Goal: Task Accomplishment & Management: Manage account settings

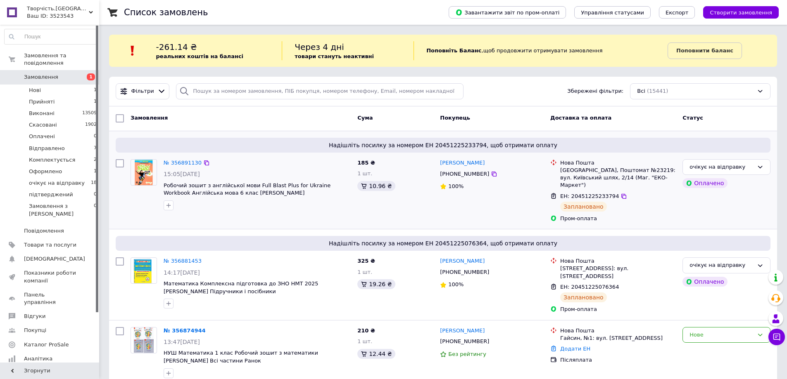
click at [119, 163] on input "checkbox" at bounding box center [120, 163] width 8 height 8
checkbox input "true"
click at [119, 258] on input "checkbox" at bounding box center [120, 262] width 8 height 8
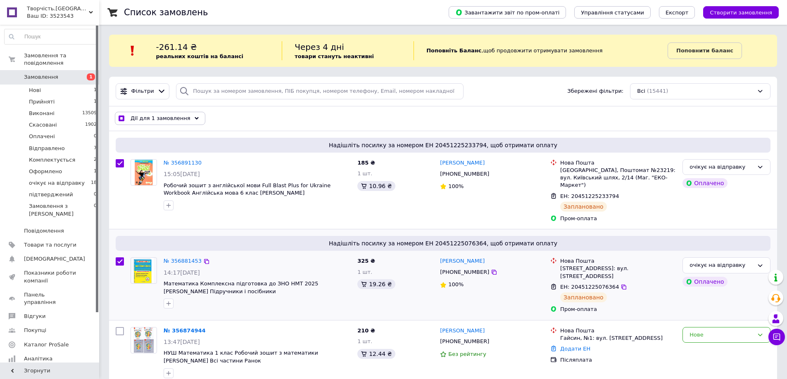
checkbox input "true"
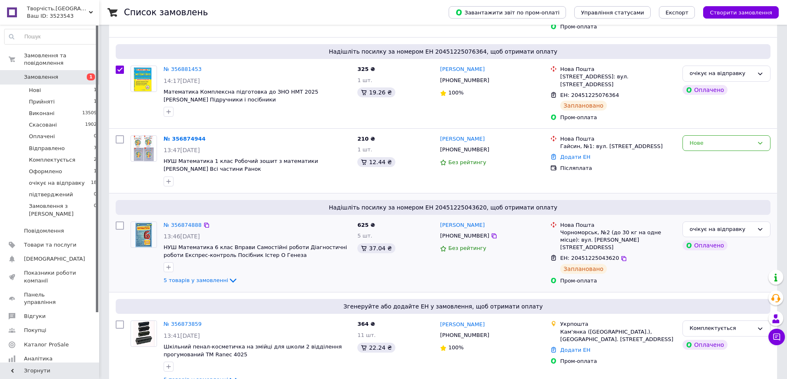
scroll to position [206, 0]
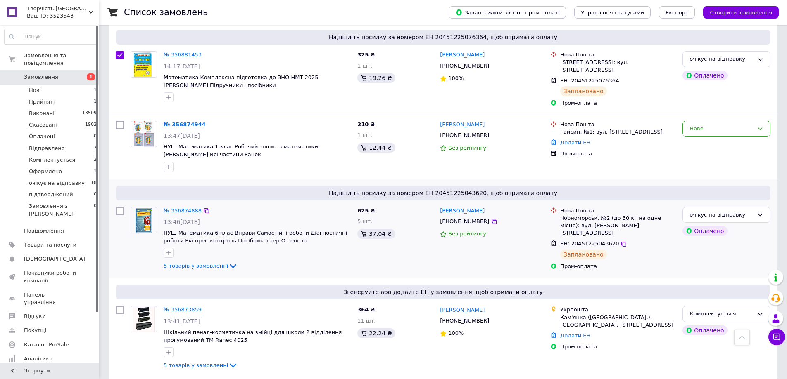
click at [119, 207] on input "checkbox" at bounding box center [120, 211] width 8 height 8
checkbox input "true"
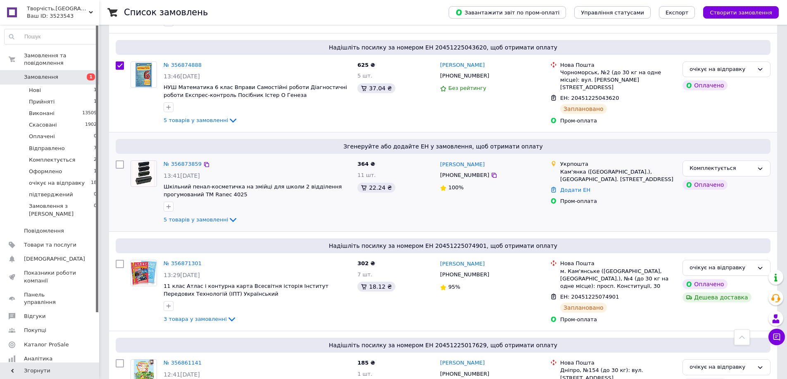
scroll to position [372, 0]
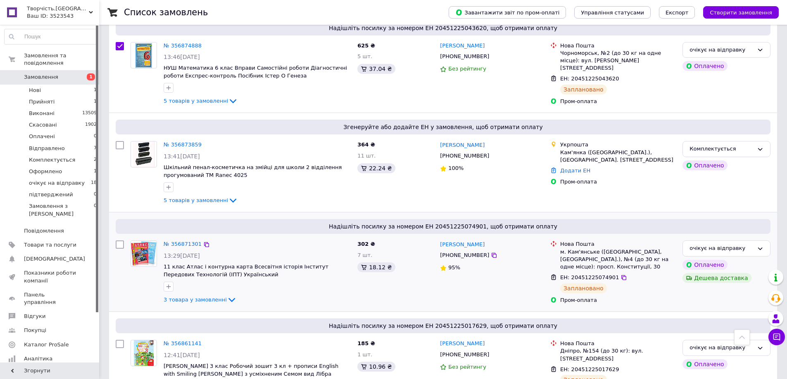
click at [121, 241] on input "checkbox" at bounding box center [120, 245] width 8 height 8
checkbox input "true"
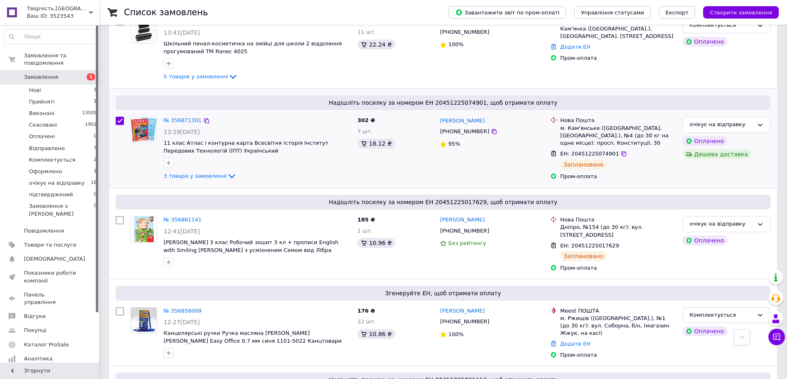
scroll to position [537, 0]
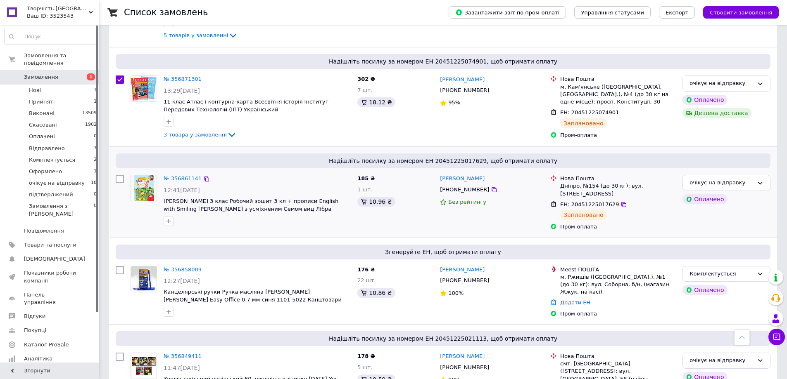
click at [119, 175] on input "checkbox" at bounding box center [120, 179] width 8 height 8
checkbox input "true"
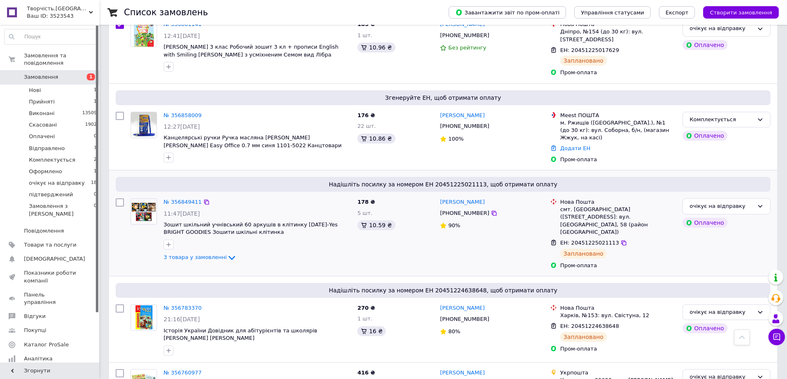
scroll to position [702, 0]
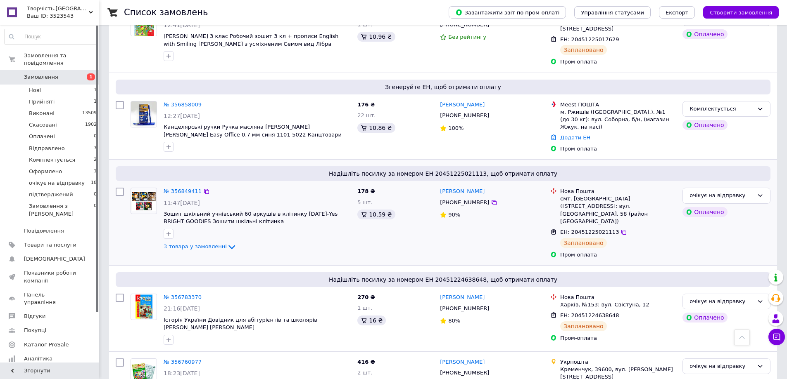
click at [119, 188] on input "checkbox" at bounding box center [120, 192] width 8 height 8
checkbox input "true"
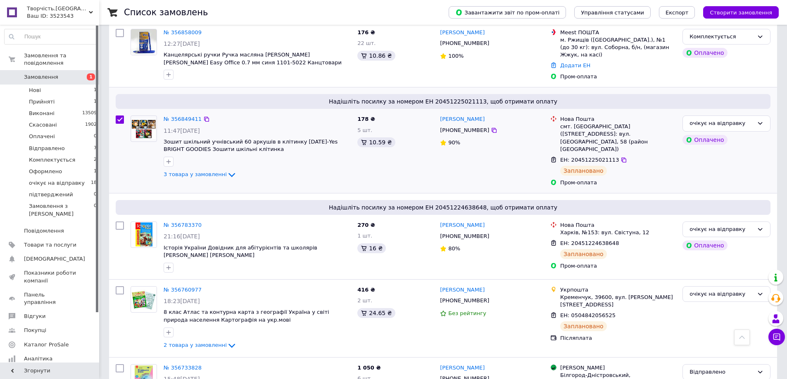
scroll to position [785, 0]
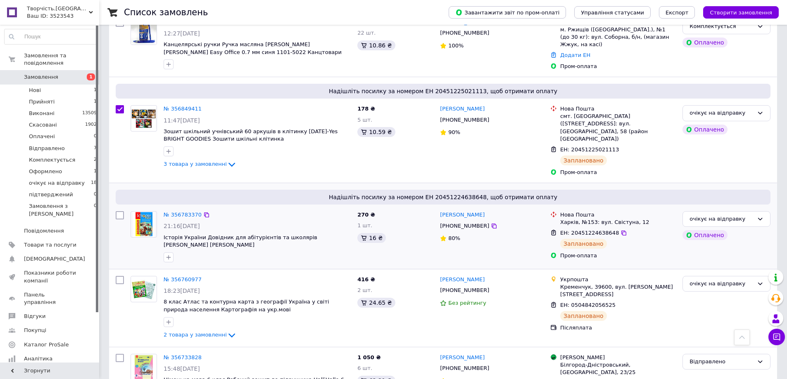
click at [119, 211] on input "checkbox" at bounding box center [120, 215] width 8 height 8
checkbox input "true"
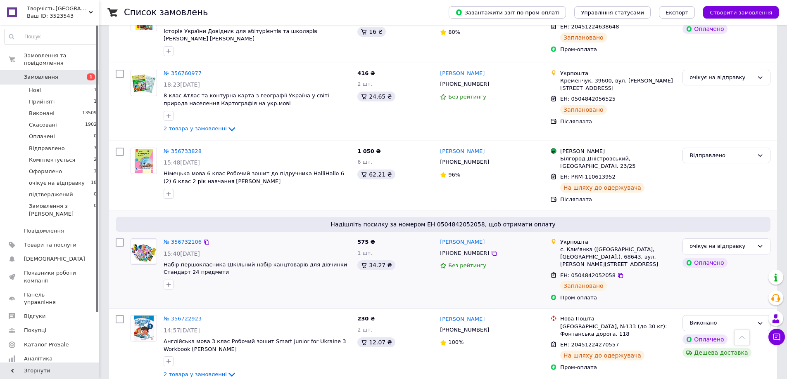
scroll to position [1032, 0]
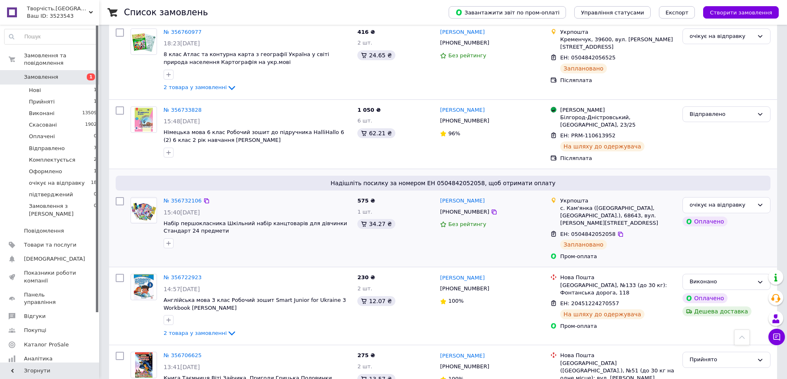
click at [119, 197] on input "checkbox" at bounding box center [120, 201] width 8 height 8
checkbox input "true"
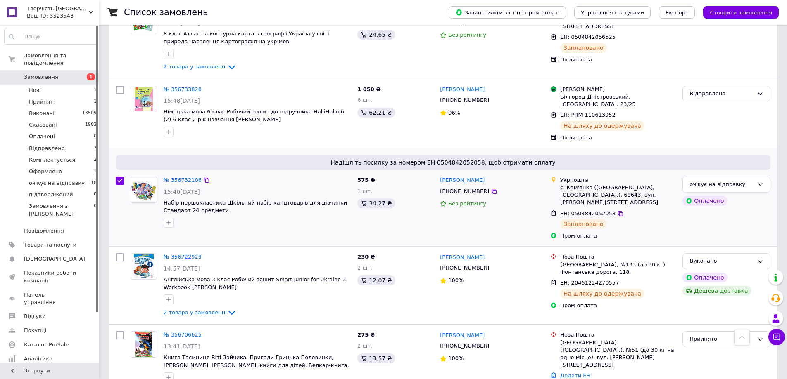
scroll to position [1074, 0]
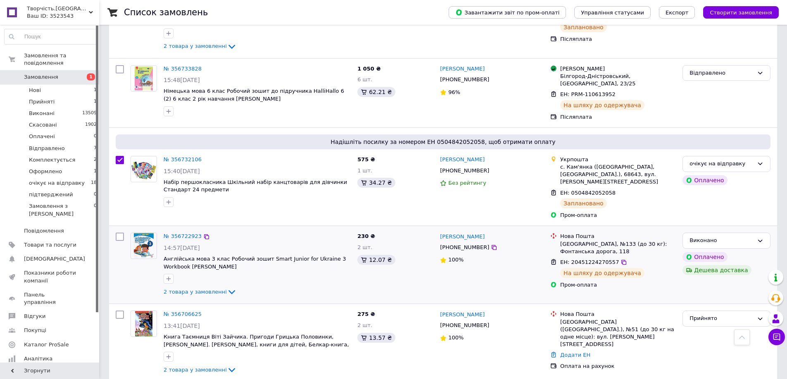
click at [121, 233] on input "checkbox" at bounding box center [120, 237] width 8 height 8
checkbox input "true"
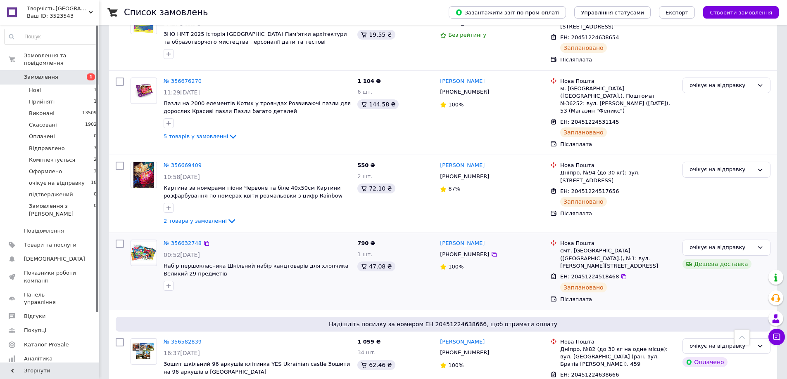
scroll to position [1464, 0]
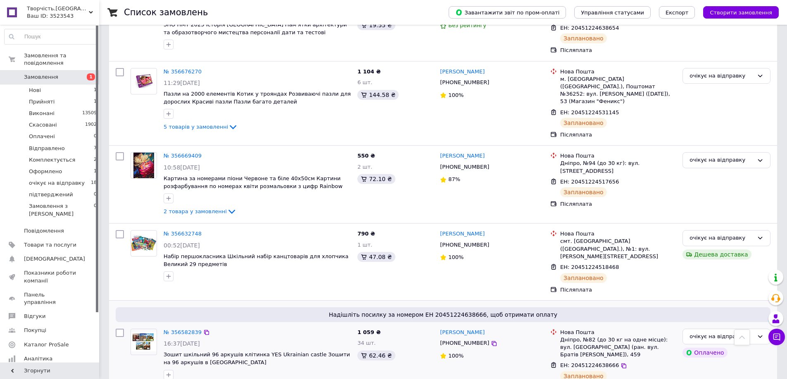
click at [119, 329] on input "checkbox" at bounding box center [120, 333] width 8 height 8
checkbox input "true"
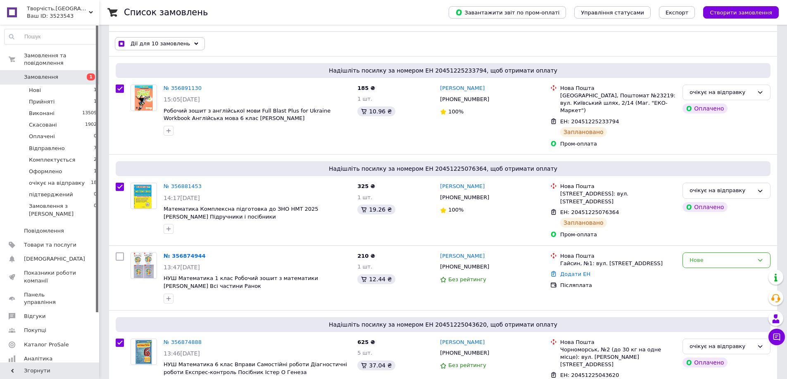
scroll to position [0, 0]
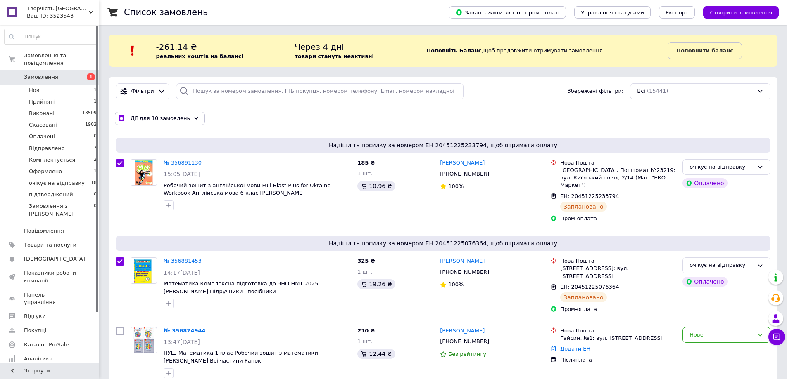
click at [156, 119] on span "Дії для 10 замовлень" at bounding box center [159, 118] width 59 height 7
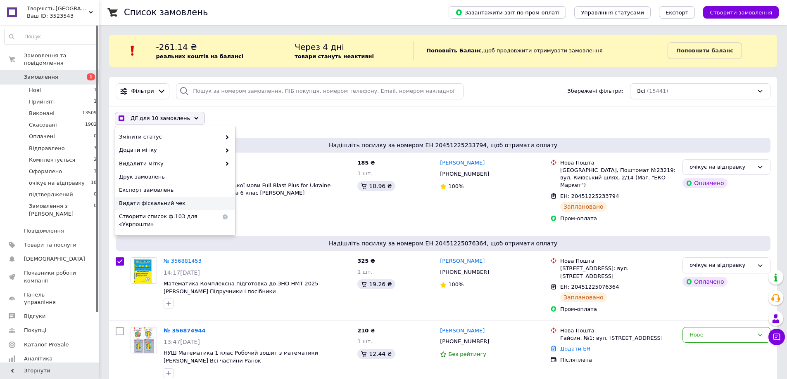
click at [171, 202] on span "Видати фіскальний чек" at bounding box center [174, 203] width 110 height 7
checkbox input "true"
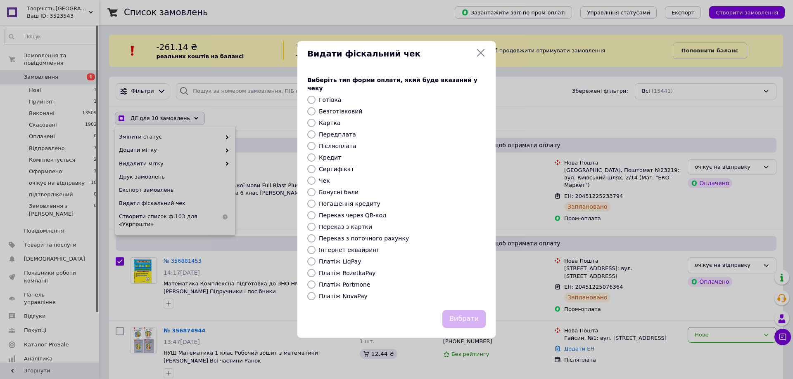
click at [348, 270] on label "Платіж RozetkaPay" at bounding box center [347, 273] width 57 height 7
click at [315, 269] on input "Платіж RozetkaPay" at bounding box center [311, 273] width 8 height 8
radio input "true"
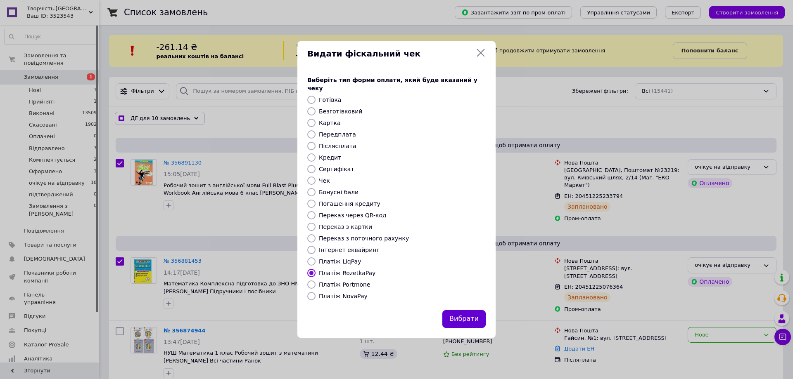
click at [472, 314] on button "Вибрати" at bounding box center [463, 320] width 43 height 18
checkbox input "true"
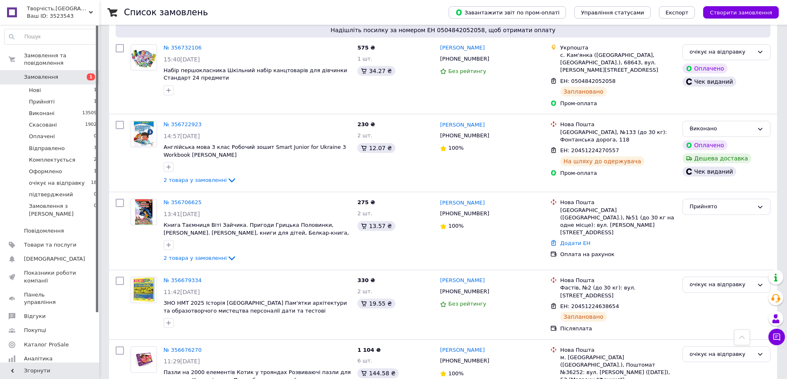
scroll to position [1197, 0]
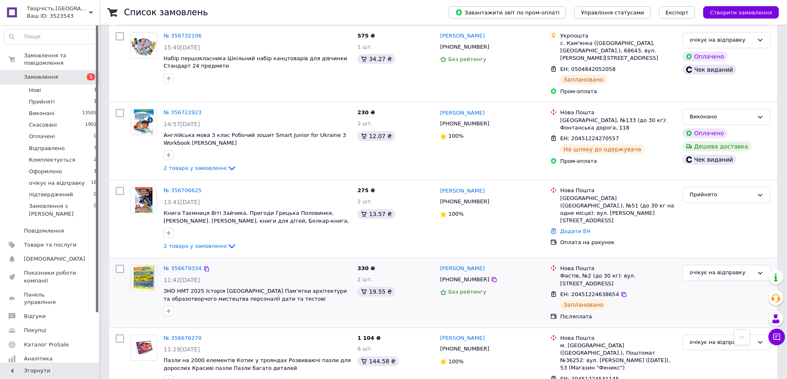
drag, startPoint x: 118, startPoint y: 232, endPoint x: 115, endPoint y: 264, distance: 32.7
click at [118, 265] on input "checkbox" at bounding box center [120, 269] width 8 height 8
checkbox input "true"
click at [118, 335] on input "checkbox" at bounding box center [120, 339] width 8 height 8
checkbox input "true"
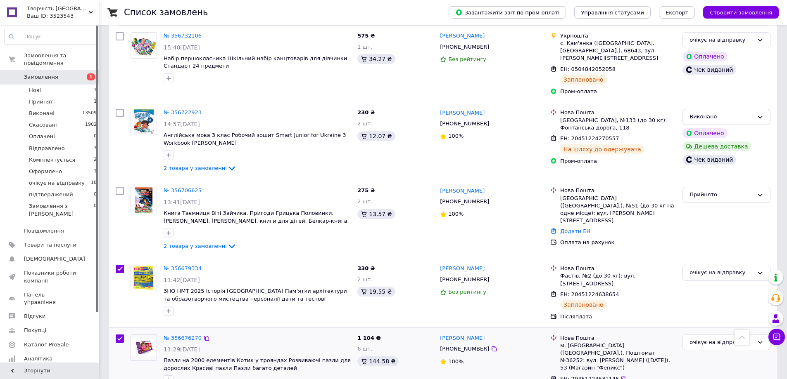
checkbox input "true"
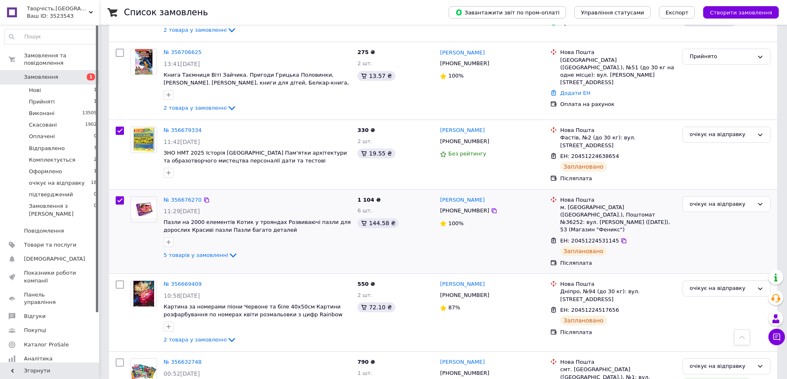
scroll to position [1363, 0]
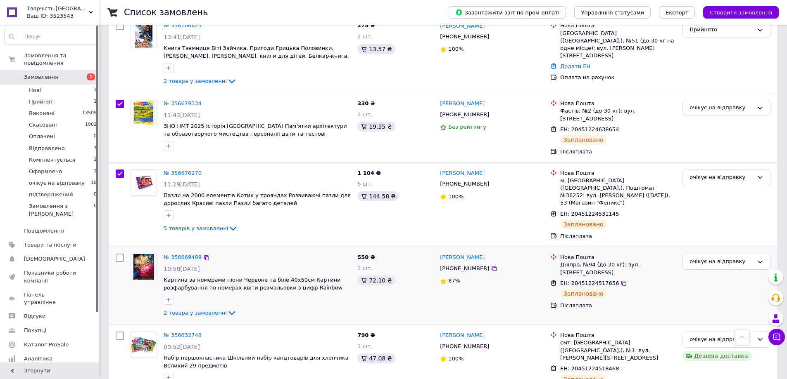
click at [118, 254] on input "checkbox" at bounding box center [120, 258] width 8 height 8
checkbox input "true"
click at [118, 332] on input "checkbox" at bounding box center [120, 336] width 8 height 8
checkbox input "true"
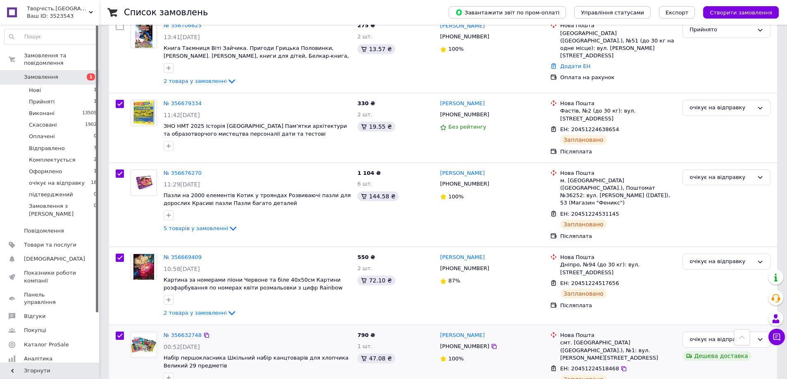
checkbox input "true"
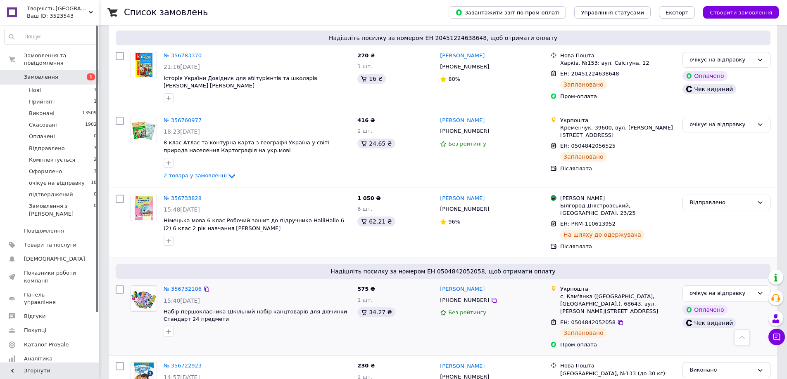
scroll to position [908, 0]
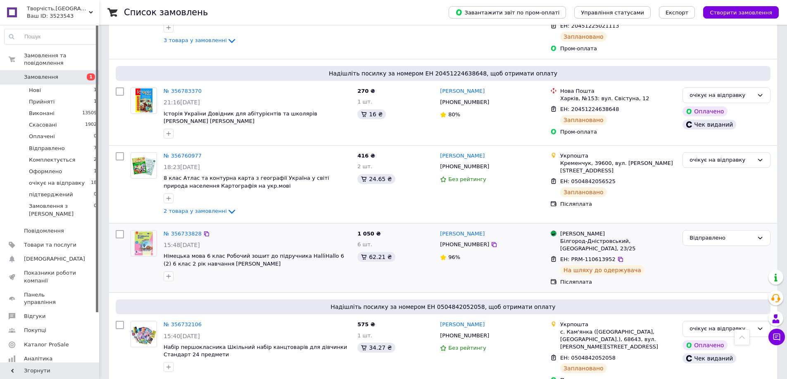
click at [119, 230] on input "checkbox" at bounding box center [120, 234] width 8 height 8
checkbox input "true"
click at [119, 230] on input "checkbox" at bounding box center [120, 234] width 8 height 8
checkbox input "false"
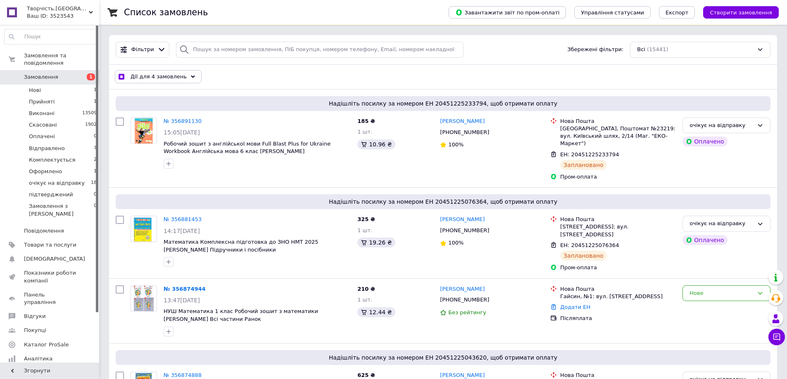
scroll to position [41, 0]
click at [166, 78] on span "Дії для 4 замовлень" at bounding box center [158, 76] width 56 height 7
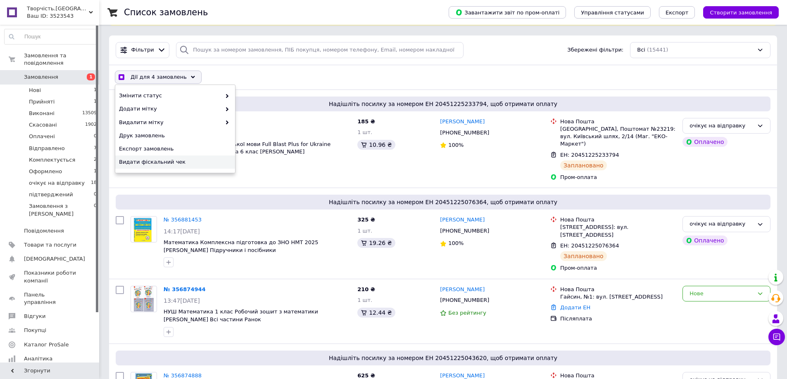
click at [166, 161] on span "Видати фіскальний чек" at bounding box center [174, 162] width 110 height 7
checkbox input "true"
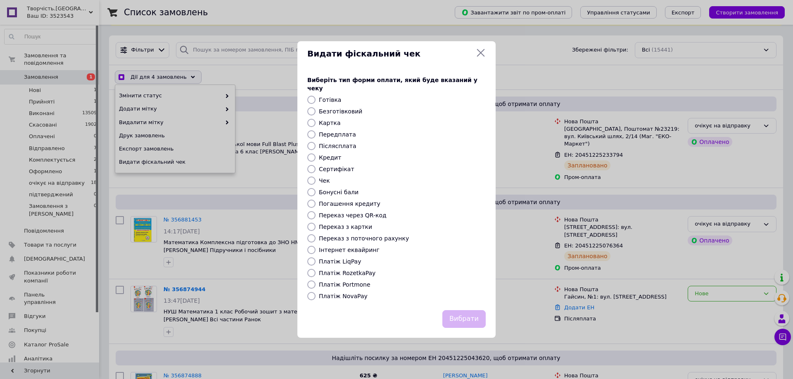
click at [334, 293] on label "Платіж NovaPay" at bounding box center [343, 296] width 49 height 7
click at [315, 292] on input "Платіж NovaPay" at bounding box center [311, 296] width 8 height 8
radio input "true"
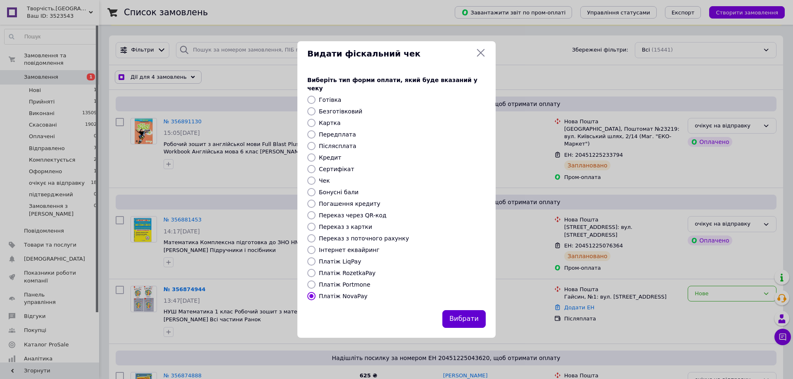
click at [474, 313] on button "Вибрати" at bounding box center [463, 320] width 43 height 18
checkbox input "true"
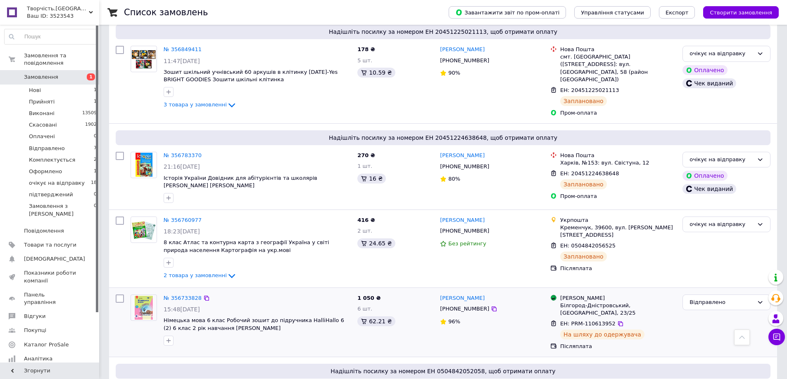
scroll to position [908, 0]
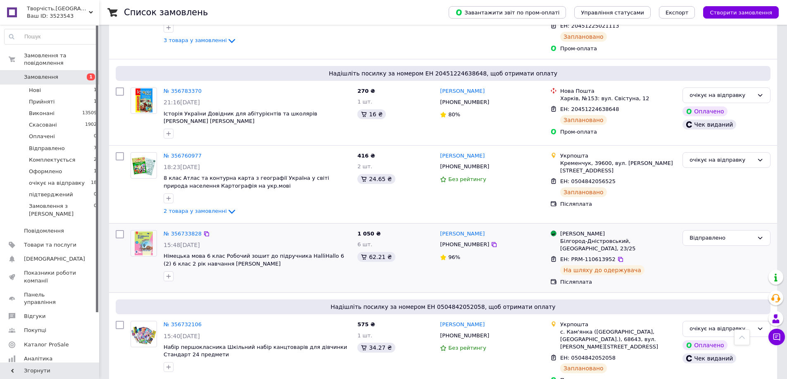
click at [119, 230] on input "checkbox" at bounding box center [120, 234] width 8 height 8
checkbox input "true"
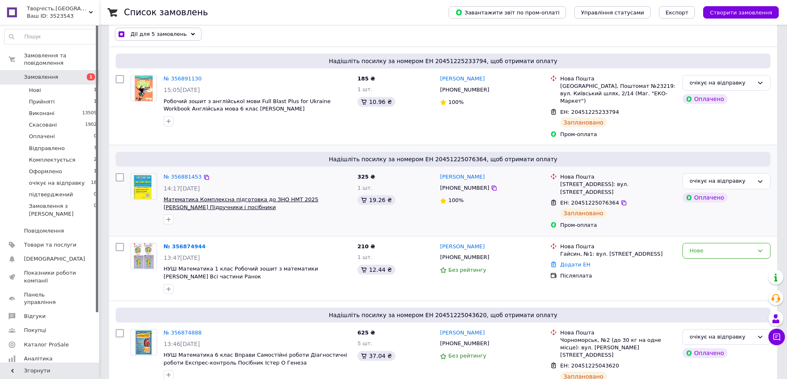
scroll to position [0, 0]
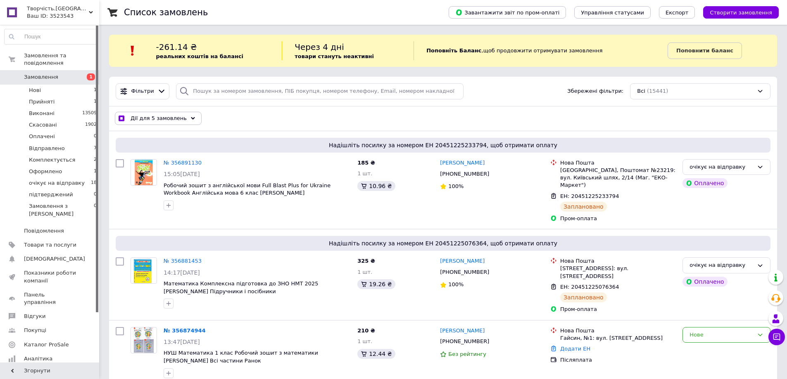
click at [159, 117] on span "Дії для 5 замовлень" at bounding box center [158, 118] width 56 height 7
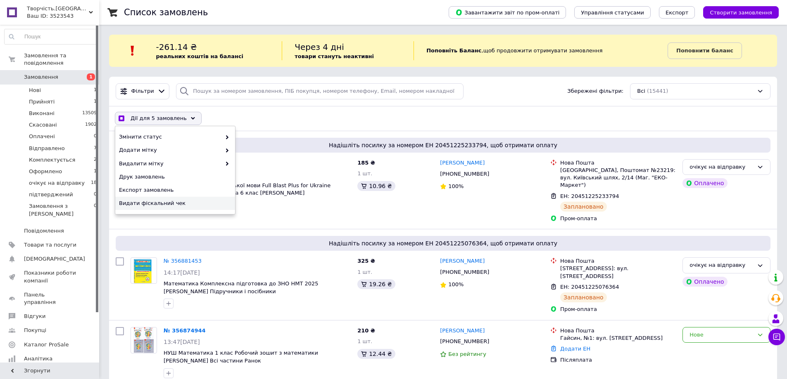
click at [164, 204] on span "Видати фіскальний чек" at bounding box center [174, 203] width 110 height 7
checkbox input "true"
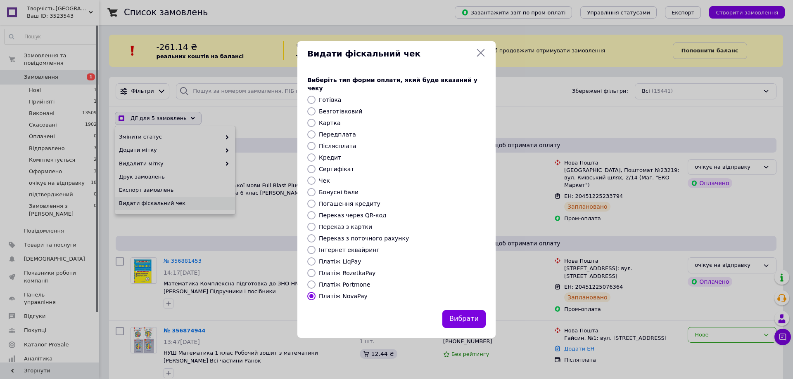
drag, startPoint x: 346, startPoint y: 268, endPoint x: 350, endPoint y: 269, distance: 4.3
click at [346, 270] on label "Платіж RozetkaPay" at bounding box center [347, 273] width 57 height 7
click at [315, 269] on input "Платіж RozetkaPay" at bounding box center [311, 273] width 8 height 8
radio input "true"
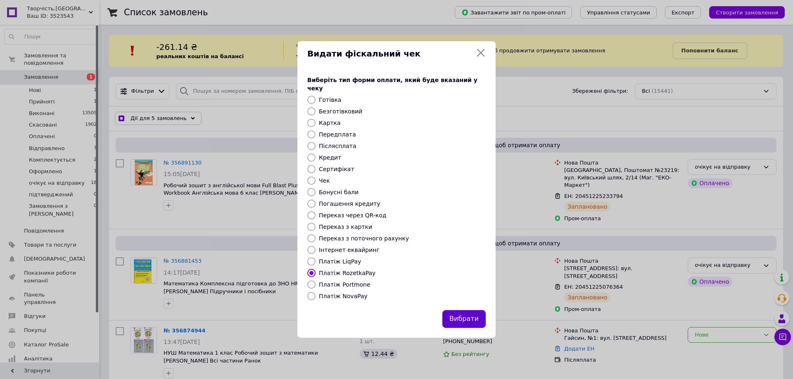
click at [463, 315] on button "Вибрати" at bounding box center [463, 320] width 43 height 18
checkbox input "true"
